Goal: Task Accomplishment & Management: Complete application form

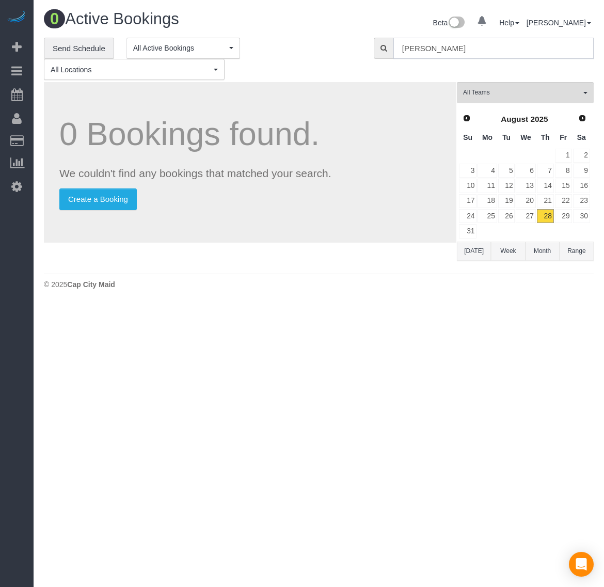
drag, startPoint x: 453, startPoint y: 47, endPoint x: 363, endPoint y: 47, distance: 89.8
click at [363, 47] on div "**********" at bounding box center [318, 59] width 565 height 43
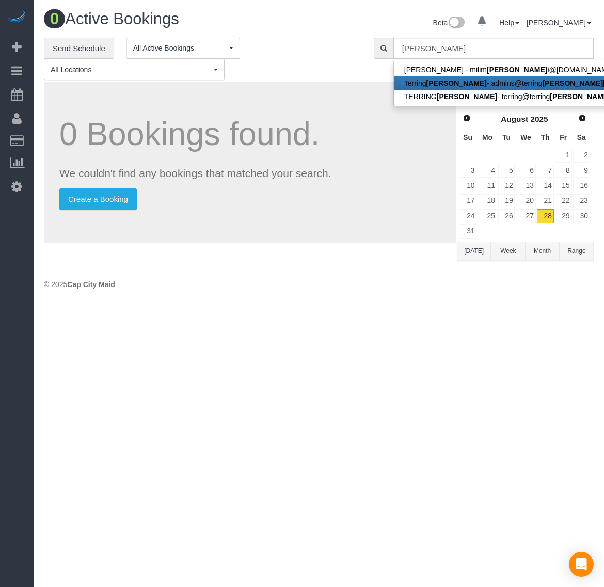
click at [444, 82] on strong "[PERSON_NAME]" at bounding box center [456, 83] width 60 height 8
type input "[EMAIL_ADDRESS][DOMAIN_NAME]"
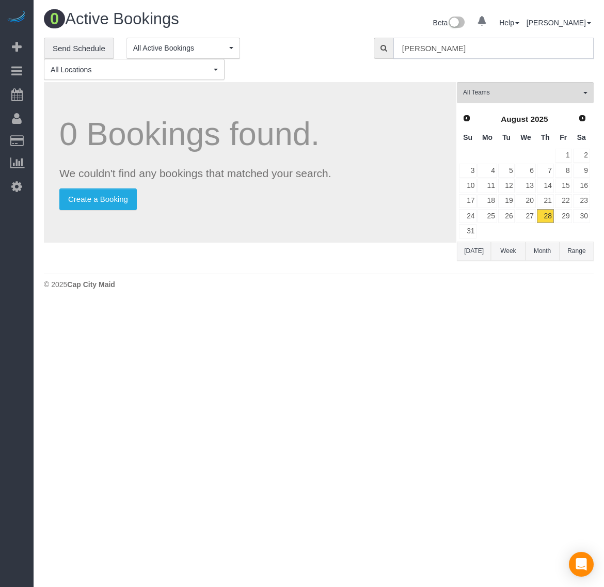
click at [468, 41] on input "[PERSON_NAME]" at bounding box center [493, 48] width 200 height 21
drag, startPoint x: 424, startPoint y: 50, endPoint x: 383, endPoint y: 51, distance: 40.3
click at [383, 51] on div "[PERSON_NAME]" at bounding box center [484, 48] width 220 height 21
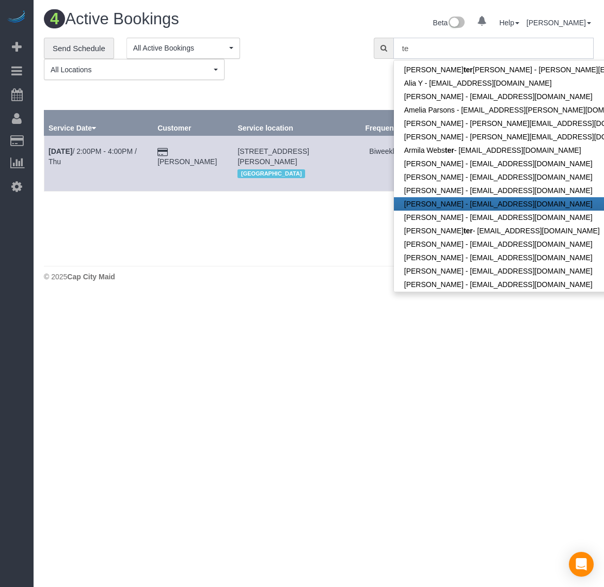
type input "t"
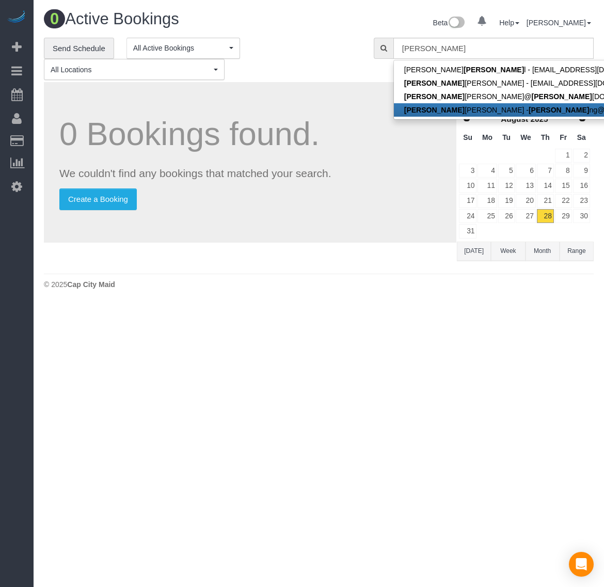
click at [466, 109] on link "[PERSON_NAME] [PERSON_NAME] - [PERSON_NAME]@ [PERSON_NAME][DOMAIN_NAME]" at bounding box center [564, 109] width 340 height 13
type input "[EMAIL_ADDRESS][DOMAIN_NAME]"
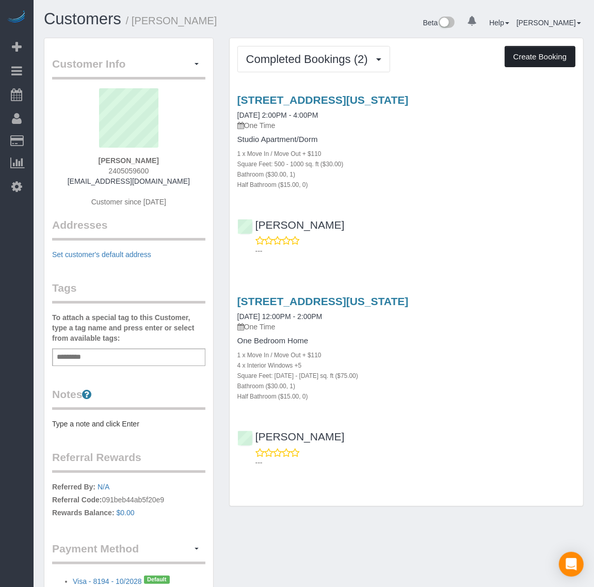
click at [535, 58] on button "Create Booking" at bounding box center [540, 57] width 71 height 22
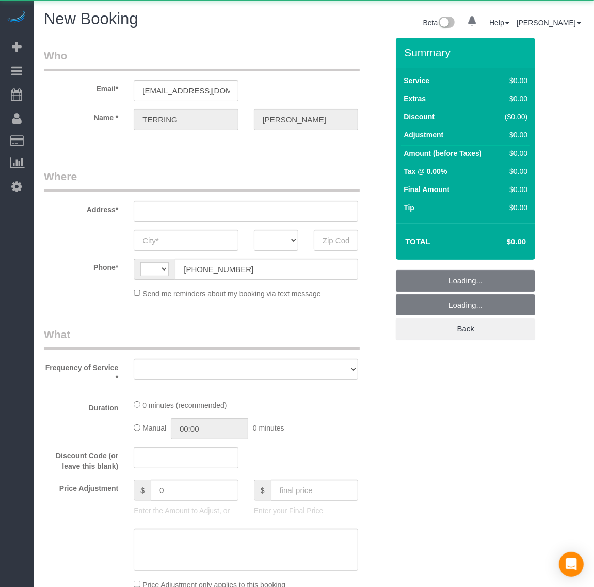
select select "string:[GEOGRAPHIC_DATA]"
select select "string:fspay-0c450c12-579f-44b5-8045-9644ccedbbc3"
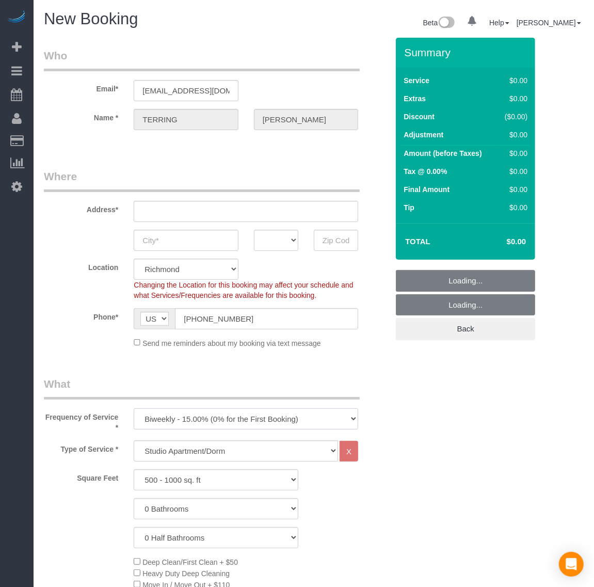
click at [192, 412] on select "One Time Weekly - 20.00% (0% for the First Booking) Biweekly - 15.00% (0% for t…" at bounding box center [246, 418] width 224 height 21
select select "object:4562"
click at [134, 408] on select "One Time Weekly - 20.00% (0% for the First Booking) Biweekly - 15.00% (0% for t…" at bounding box center [246, 418] width 224 height 21
click at [184, 452] on select "Studio Apartment/Dorm One Bedroom Home Two Bedroom Home Three Bedroom Home Four…" at bounding box center [236, 450] width 204 height 21
select select "135"
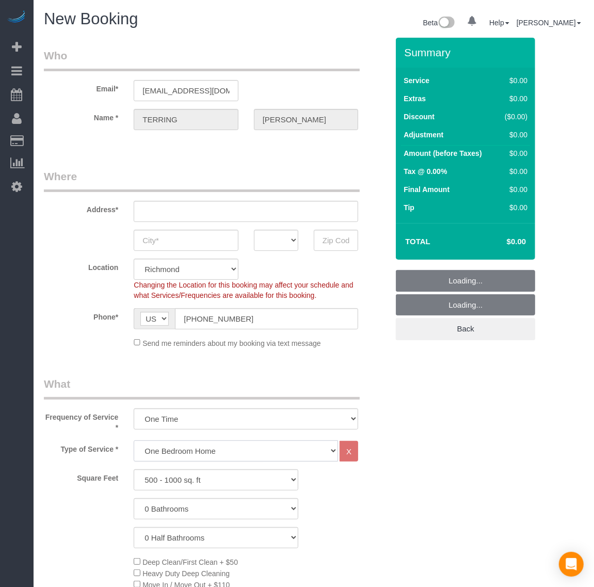
click at [134, 440] on select "Studio Apartment/Dorm One Bedroom Home Two Bedroom Home Three Bedroom Home Four…" at bounding box center [236, 450] width 204 height 21
click at [183, 506] on select "0 Bathrooms 1 Bathroom 2 Bathrooms 3 Bathrooms 4 Bathrooms 5 Bathrooms 6 Bathro…" at bounding box center [216, 508] width 165 height 21
select select "1"
click at [134, 498] on select "0 Bathrooms 1 Bathroom 2 Bathrooms 3 Bathrooms 4 Bathrooms 5 Bathrooms 6 Bathro…" at bounding box center [216, 508] width 165 height 21
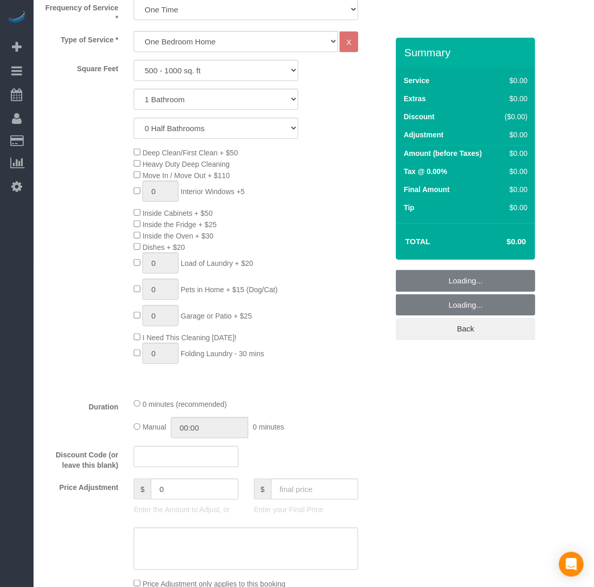
scroll to position [452, 0]
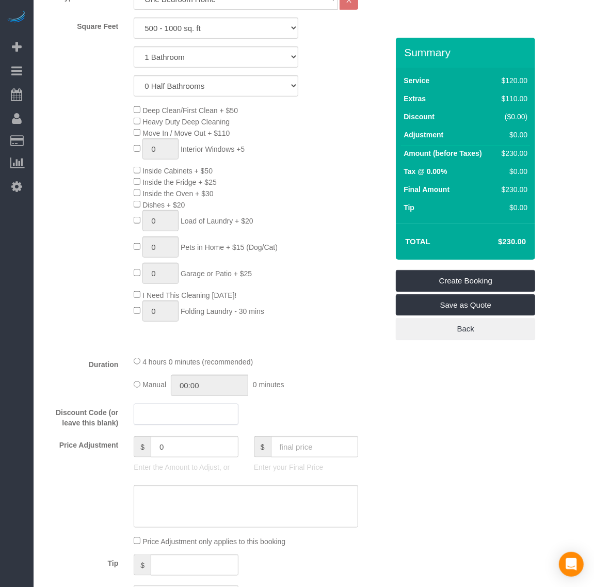
click at [166, 409] on input "text" at bounding box center [186, 414] width 104 height 21
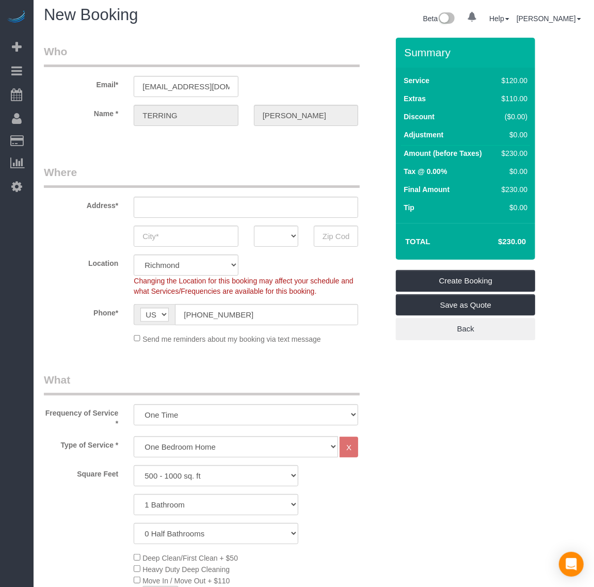
scroll to position [0, 0]
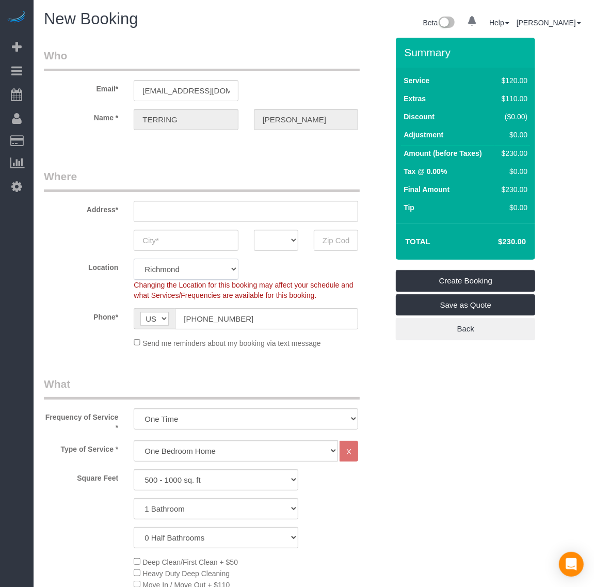
click at [202, 270] on select "Richmond [GEOGRAPHIC_DATA]" at bounding box center [186, 269] width 104 height 21
select select "36"
click at [134, 259] on select "Richmond [GEOGRAPHIC_DATA]" at bounding box center [186, 269] width 104 height 21
click at [317, 281] on span "Changing the Location for this booking may affect your schedule and what Servic…" at bounding box center [243, 290] width 219 height 19
select select "object:4806"
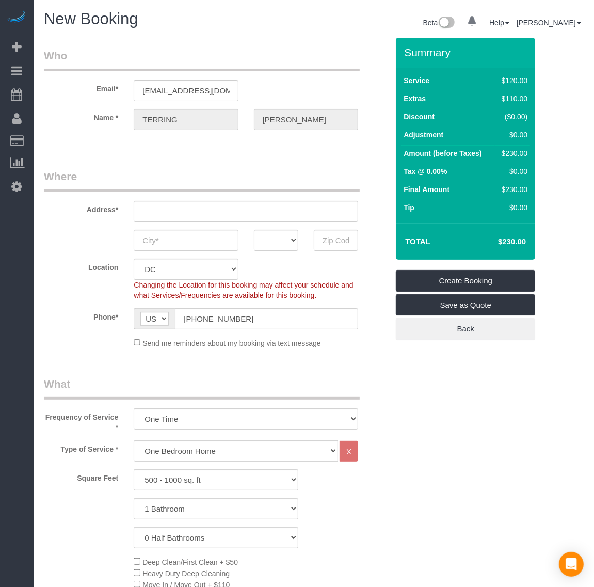
select select "1"
click at [187, 207] on input "text" at bounding box center [246, 211] width 224 height 21
paste input "[STREET_ADDRESS][DEMOGRAPHIC_DATA]"
type input "[STREET_ADDRESS][DEMOGRAPHIC_DATA]"
click at [202, 240] on input "text" at bounding box center [186, 240] width 104 height 21
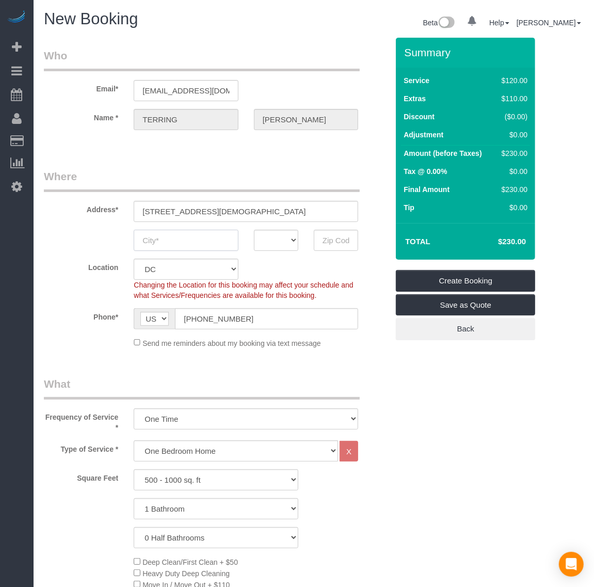
paste input "[US_STATE]"
type input "[US_STATE]"
click at [278, 238] on select "AK AL AR AZ CA CO CT DC DE [GEOGRAPHIC_DATA] [GEOGRAPHIC_DATA] HI IA ID IL IN K…" at bounding box center [276, 240] width 44 height 21
select select "DC"
click at [254, 230] on select "AK AL AR AZ CA CO CT DC DE [GEOGRAPHIC_DATA] [GEOGRAPHIC_DATA] HI IA ID IL IN K…" at bounding box center [276, 240] width 44 height 21
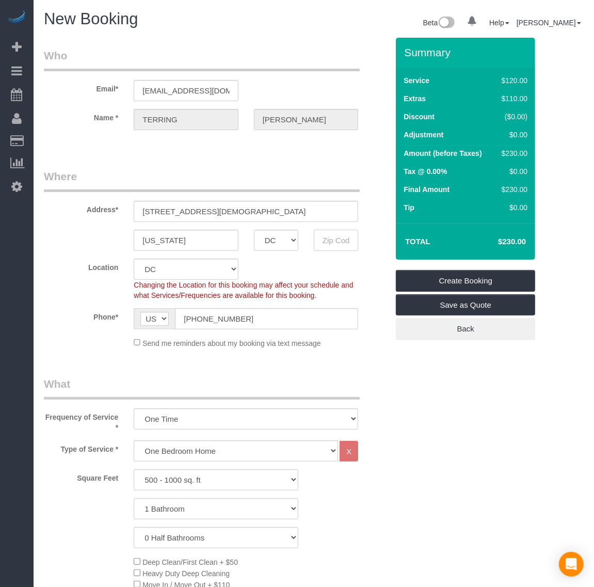
click at [333, 240] on input "text" at bounding box center [336, 240] width 44 height 21
click at [339, 237] on input "text" at bounding box center [336, 240] width 44 height 21
paste input "20010"
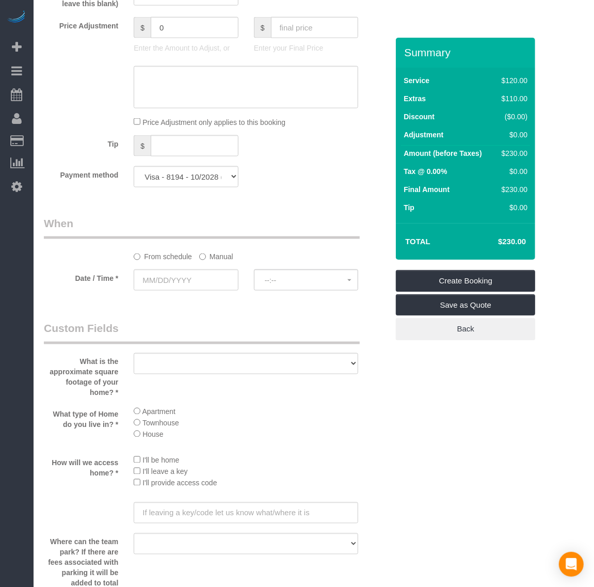
scroll to position [903, 0]
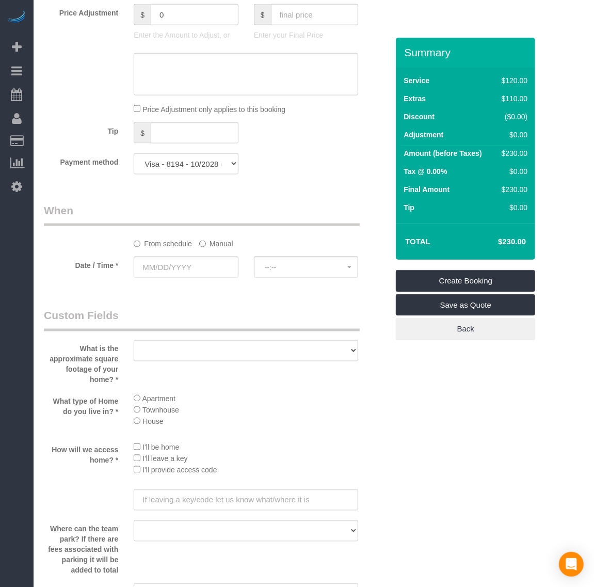
type input "20010"
click at [168, 264] on input "text" at bounding box center [186, 266] width 104 height 21
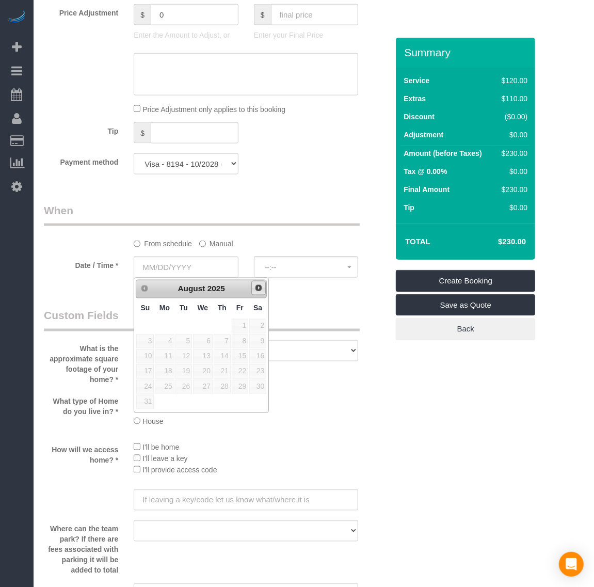
click at [259, 293] on link "Next" at bounding box center [258, 288] width 14 height 14
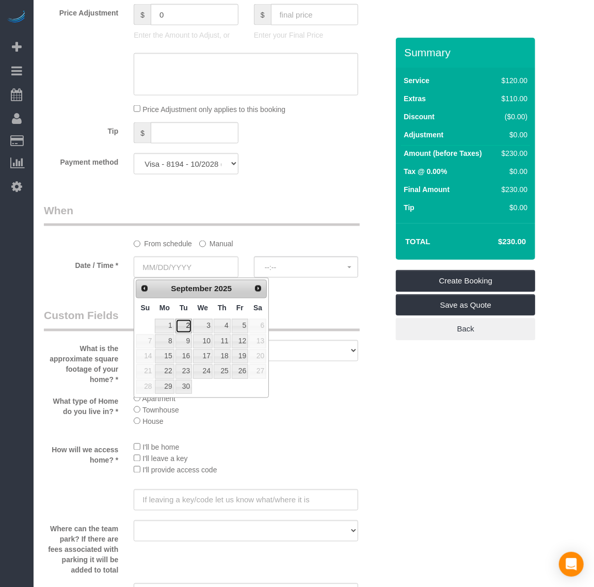
click at [185, 328] on link "2" at bounding box center [183, 326] width 17 height 14
type input "[DATE]"
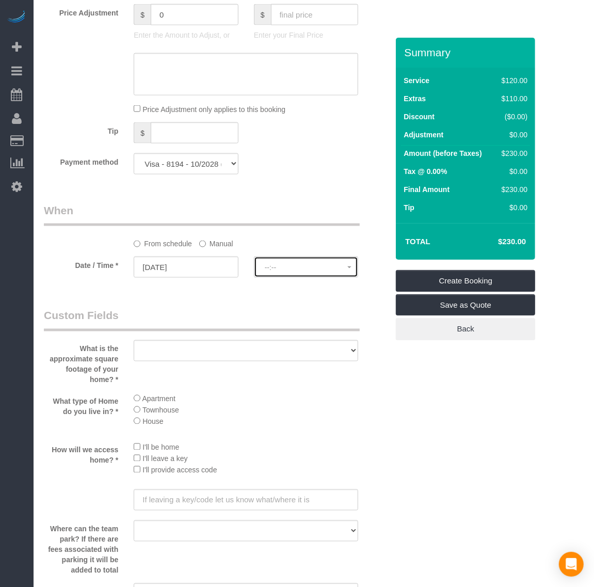
click at [275, 268] on span "--:--" at bounding box center [306, 267] width 83 height 8
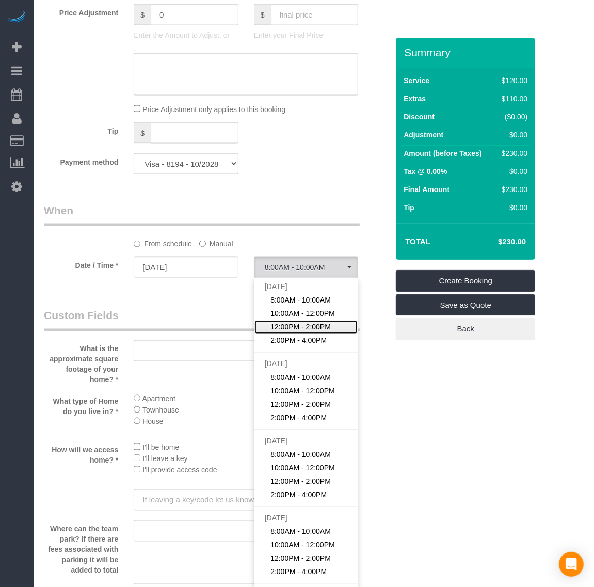
click at [300, 327] on span "12:00PM - 2:00PM" at bounding box center [300, 327] width 60 height 10
select select "spot3"
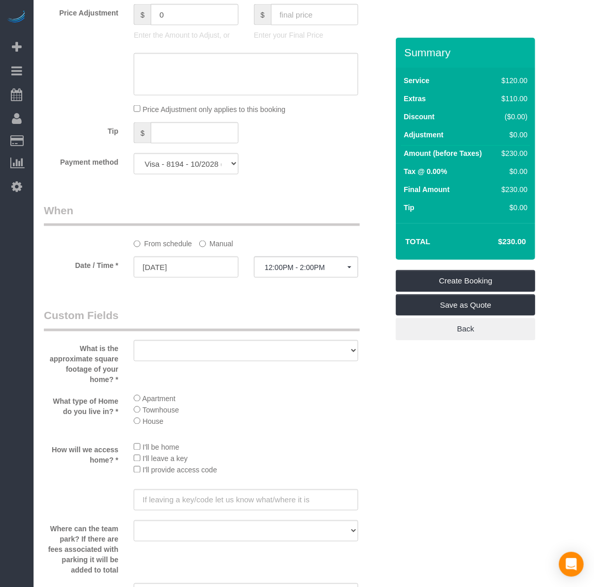
click at [440, 385] on div "Who Email* [EMAIL_ADDRESS][DOMAIN_NAME] Name * [PERSON_NAME] Where Address* [ST…" at bounding box center [314, 63] width 540 height 1857
click at [198, 356] on select "500 - 1000 sq. ft [DATE] - [DATE] sq. ft [DATE] - [DATE] sq. ft [DATE] - 2500 s…" at bounding box center [246, 350] width 224 height 21
select select "number:1"
click at [134, 340] on select "500 - 1000 sq. ft [DATE] - [DATE] sq. ft [DATE] - [DATE] sq. ft [DATE] - 2500 s…" at bounding box center [246, 350] width 224 height 21
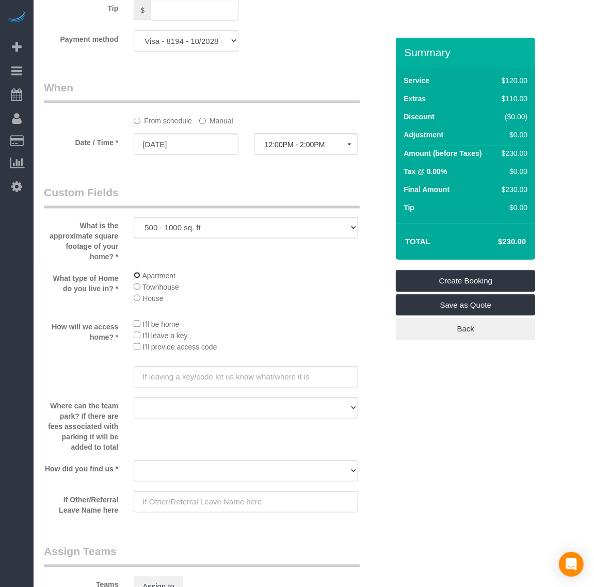
scroll to position [1032, 0]
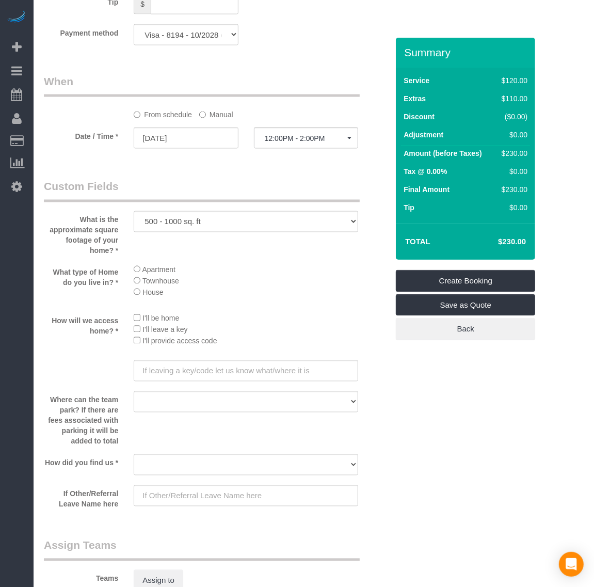
click at [138, 312] on li "I'll be home" at bounding box center [246, 317] width 224 height 11
click at [175, 459] on select "Yelp Google Twitter Instagram Nextdoor Facebook Returning Customer Craigslist R…" at bounding box center [246, 464] width 224 height 21
select select "number:42"
click at [134, 454] on select "Yelp Google Twitter Instagram Nextdoor Facebook Returning Customer Craigslist R…" at bounding box center [246, 464] width 224 height 21
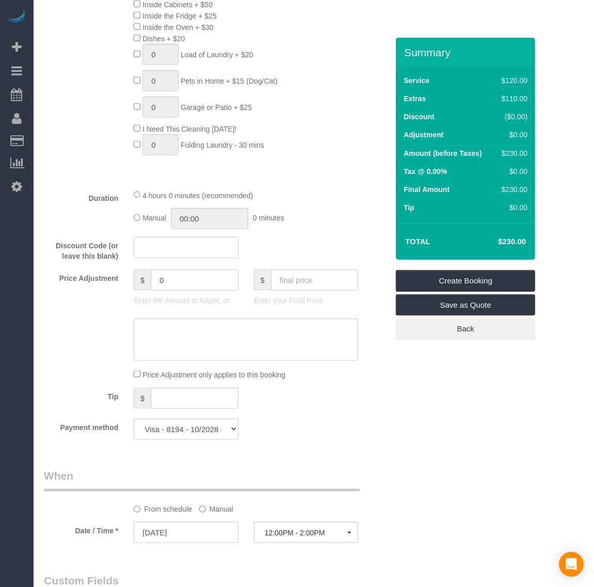
scroll to position [645, 0]
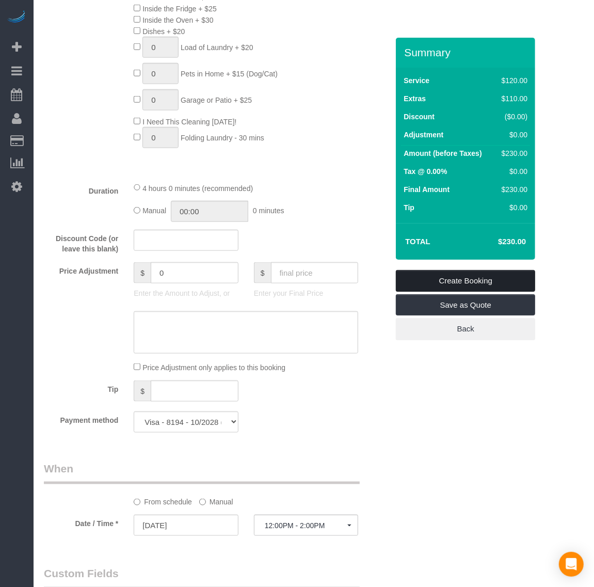
click at [502, 285] on link "Create Booking" at bounding box center [465, 281] width 139 height 22
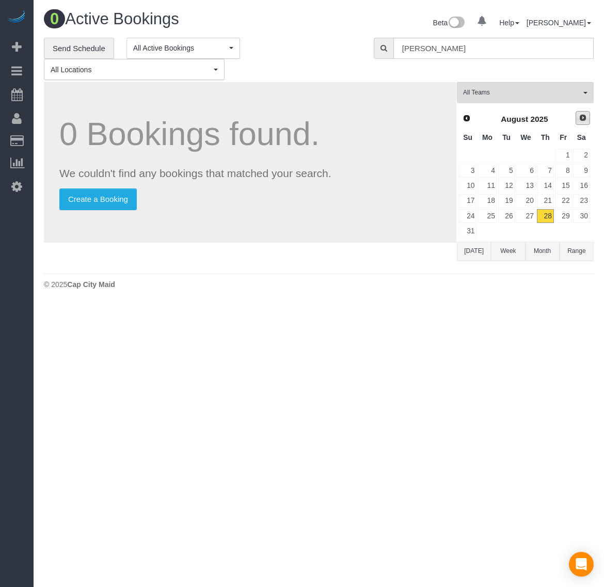
click at [584, 122] on link "Next" at bounding box center [582, 118] width 14 height 14
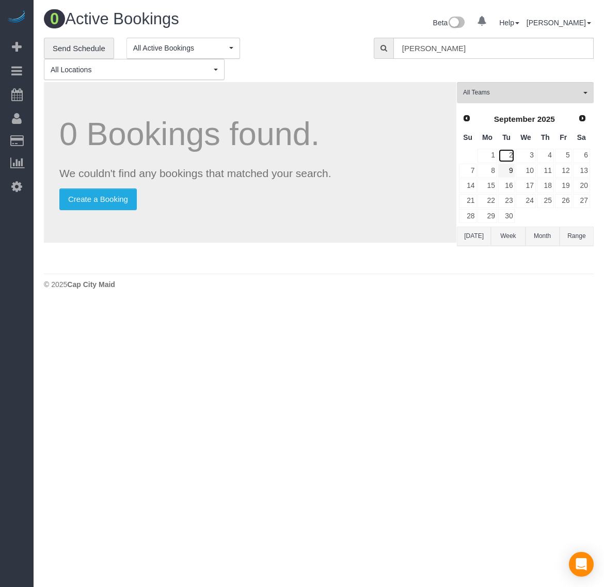
click at [506, 154] on link "2" at bounding box center [506, 156] width 17 height 14
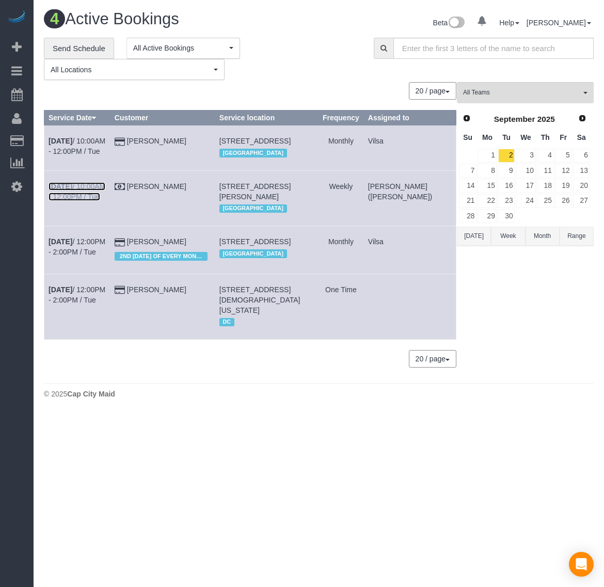
click at [58, 190] on b "[DATE]" at bounding box center [61, 186] width 24 height 8
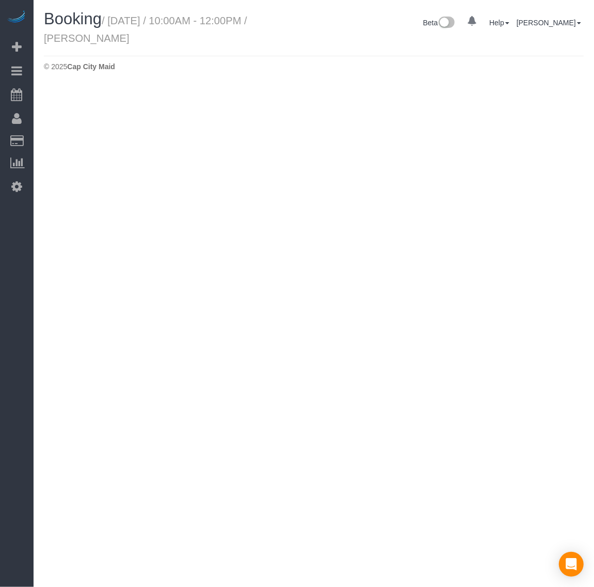
select select "VA"
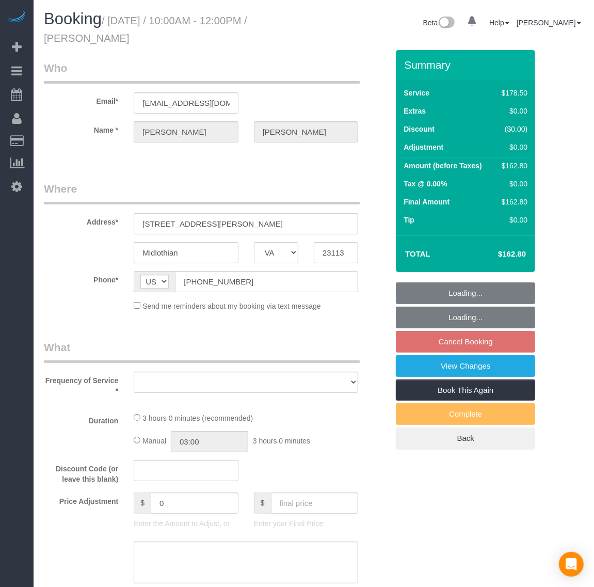
select select "object:5660"
select select "number:4"
select select "number:23"
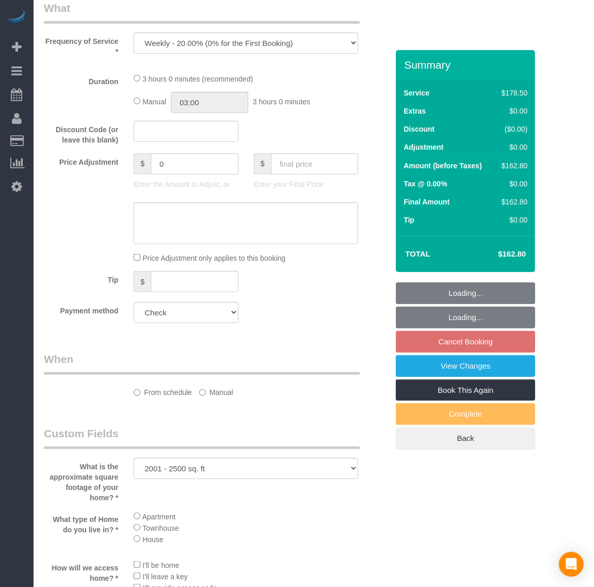
select select "2001"
select select "spot19"
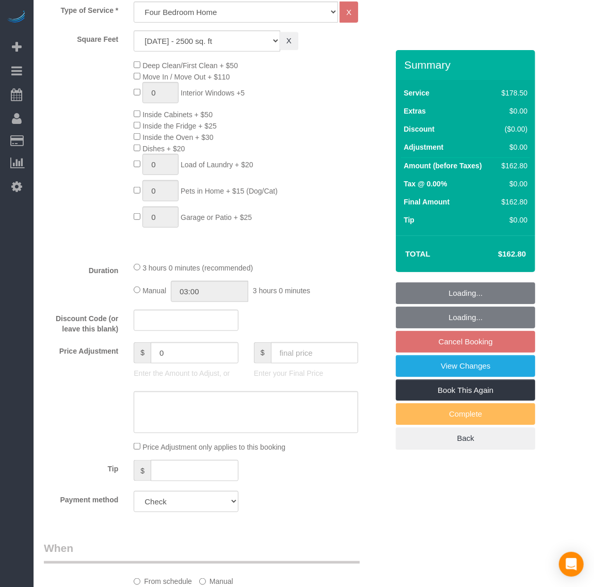
select select "2001"
select select "object:5826"
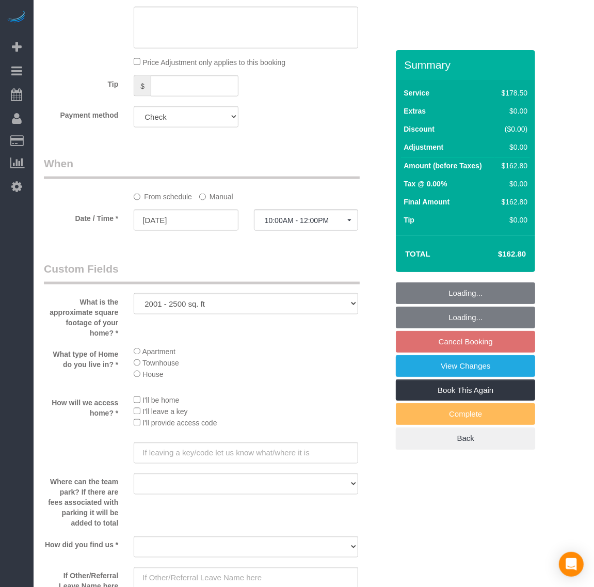
scroll to position [839, 0]
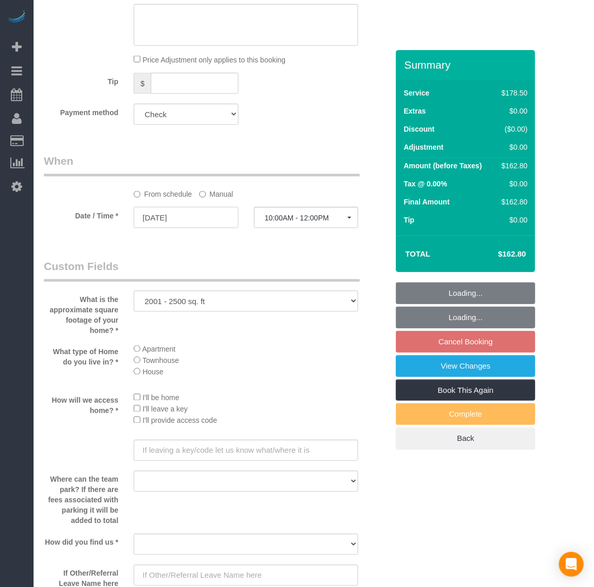
click at [163, 223] on input "[DATE]" at bounding box center [186, 217] width 104 height 21
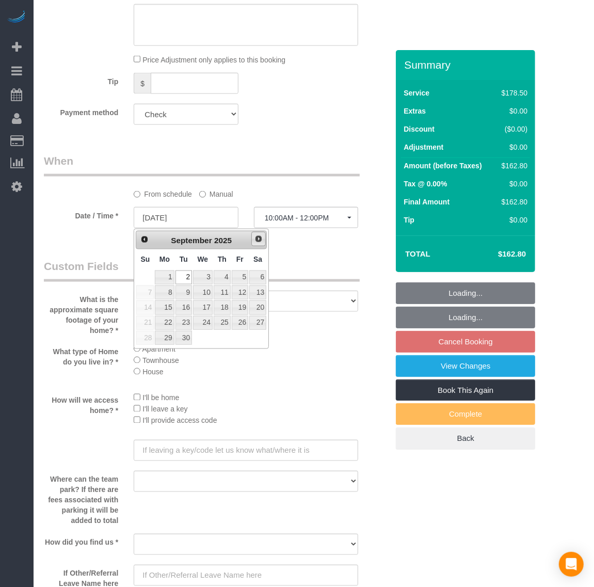
click at [260, 242] on span "Next" at bounding box center [258, 239] width 8 height 8
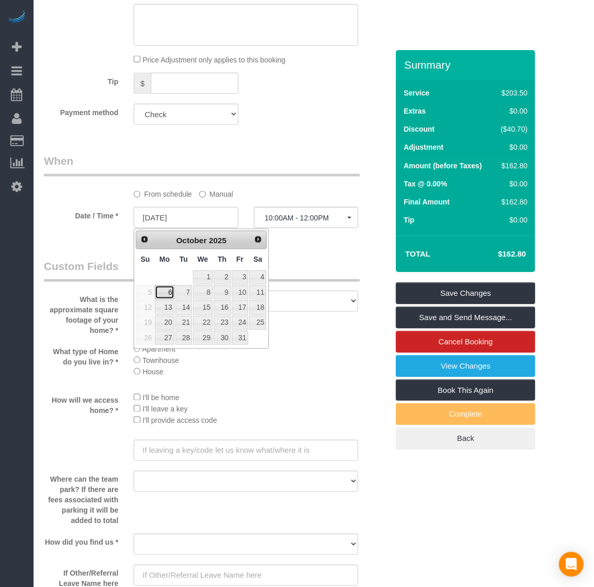
click at [167, 292] on link "6" at bounding box center [164, 292] width 19 height 14
type input "[DATE]"
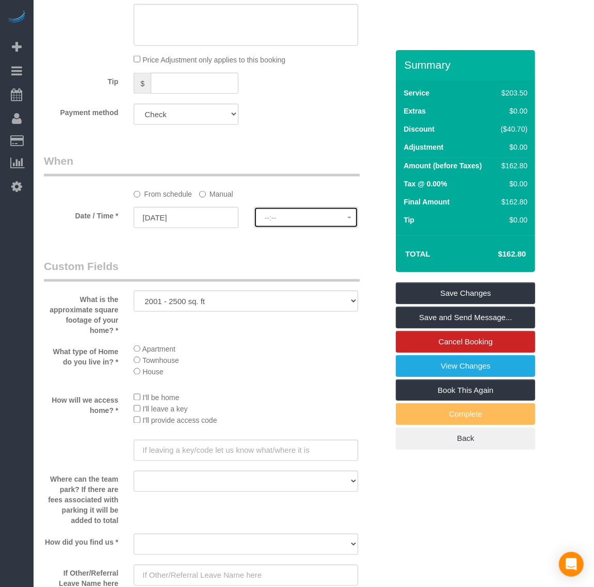
click at [305, 228] on button "--:--" at bounding box center [306, 217] width 104 height 21
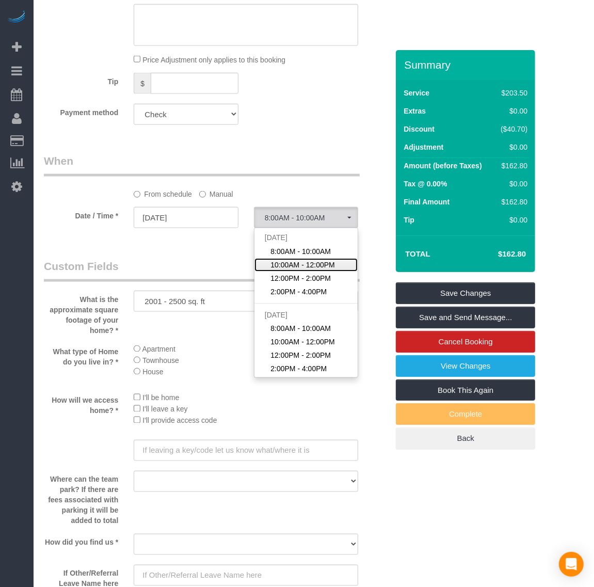
click at [305, 264] on span "10:00AM - 12:00PM" at bounding box center [302, 265] width 65 height 10
select select "spot39"
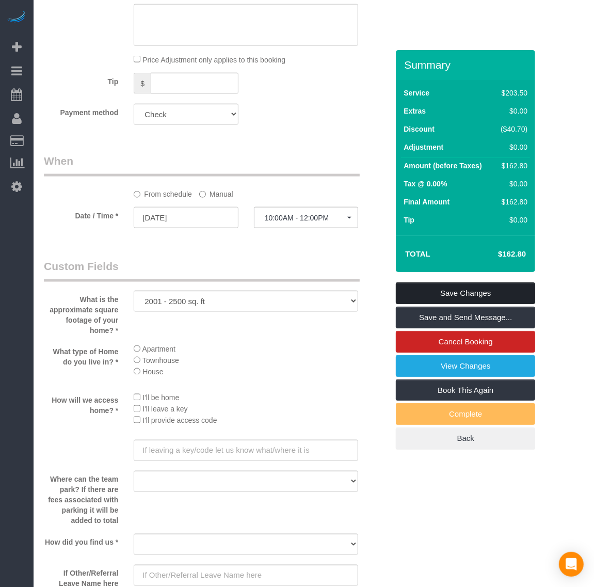
click at [472, 295] on link "Save Changes" at bounding box center [465, 293] width 139 height 22
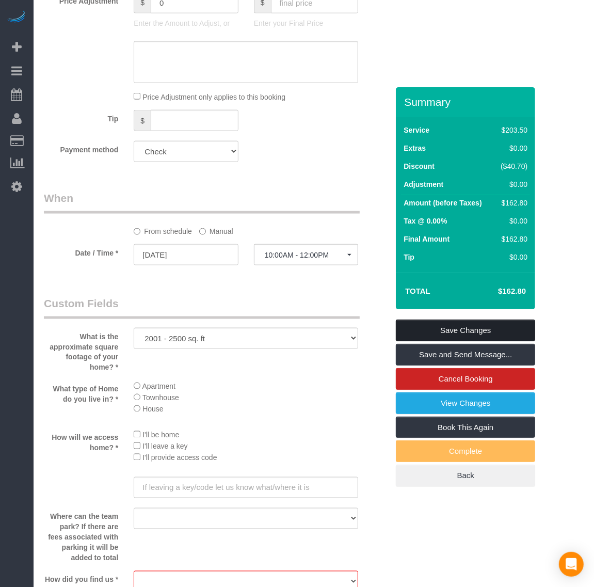
scroll to position [1135, 0]
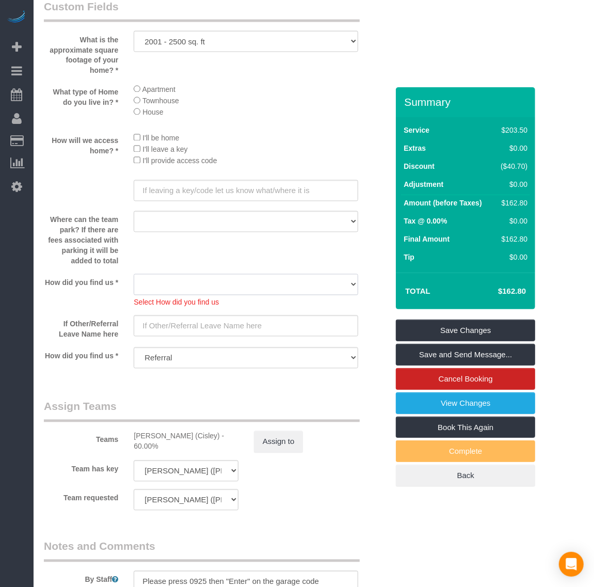
click at [327, 284] on select "Yelp Google Twitter Instagram Nextdoor Facebook Returning Customer Craigslist R…" at bounding box center [246, 284] width 224 height 21
select select "number:42"
click at [134, 275] on select "Yelp Google Twitter Instagram Nextdoor Facebook Returning Customer Craigslist R…" at bounding box center [246, 284] width 224 height 21
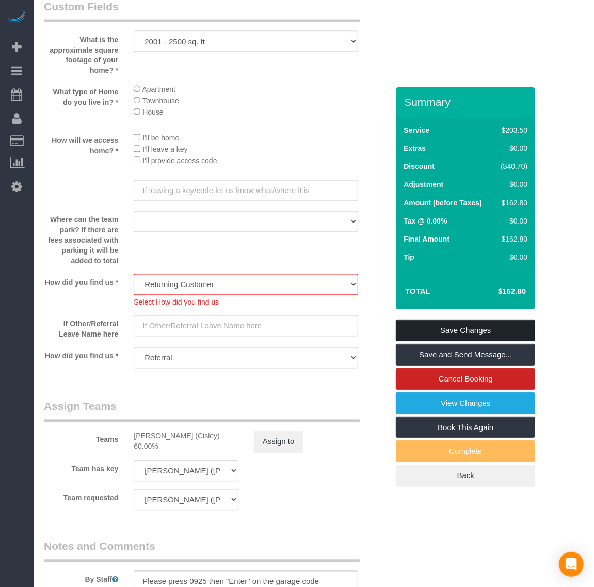
click at [436, 328] on link "Save Changes" at bounding box center [465, 330] width 139 height 22
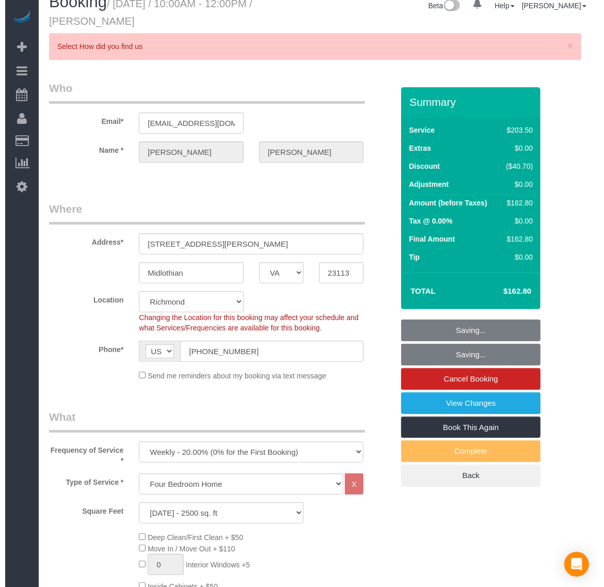
scroll to position [0, 0]
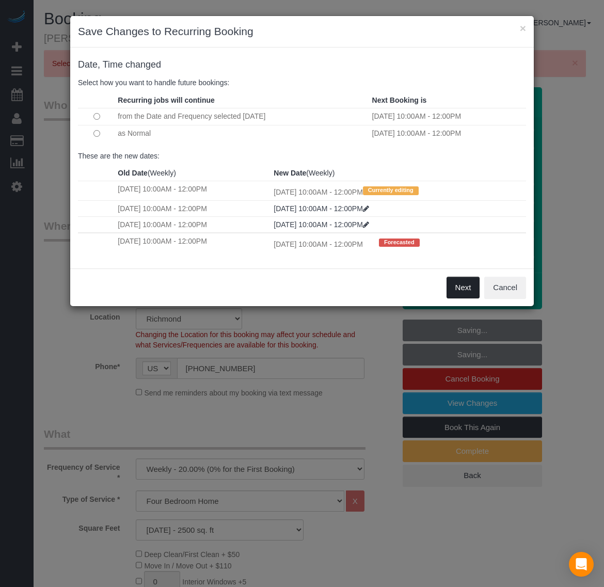
click at [458, 289] on button "Next" at bounding box center [463, 288] width 34 height 22
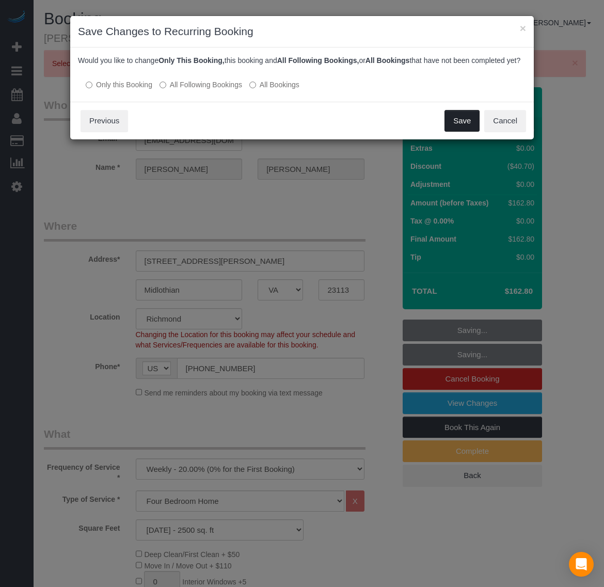
click at [456, 132] on button "Save" at bounding box center [461, 121] width 35 height 22
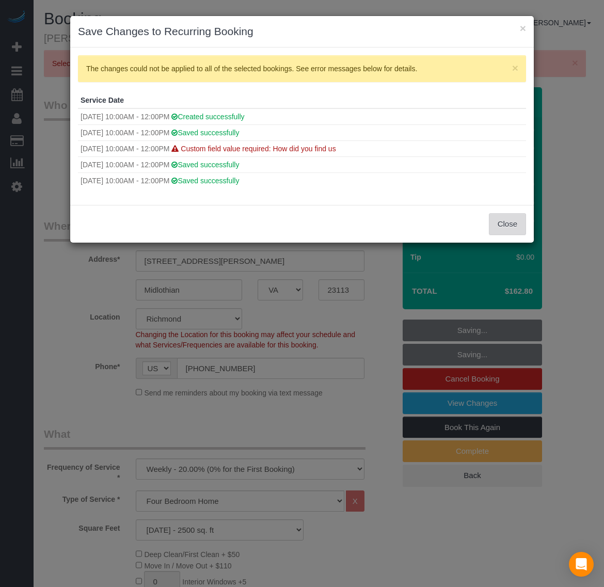
click at [512, 224] on button "Close" at bounding box center [507, 224] width 37 height 22
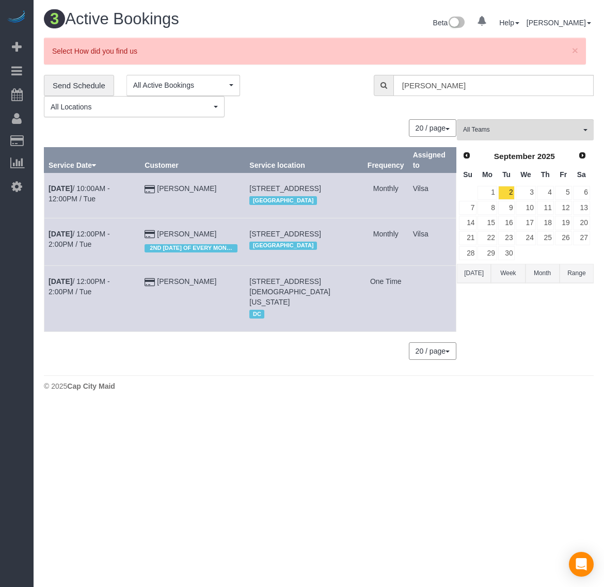
click at [557, 337] on div "All Teams Remove Team Filters [PERSON_NAME] ([PERSON_NAME]) Arielle (Spotless) …" at bounding box center [525, 244] width 137 height 250
drag, startPoint x: 274, startPoint y: 297, endPoint x: 359, endPoint y: 309, distance: 86.4
click at [359, 309] on td "[STREET_ADDRESS][DEMOGRAPHIC_DATA][US_STATE] DC" at bounding box center [304, 299] width 118 height 66
copy span "[STREET_ADDRESS][DEMOGRAPHIC_DATA][US_STATE]"
click at [72, 304] on td "[DATE] 12:00PM - 2:00PM / Tue" at bounding box center [92, 299] width 96 height 66
